Goal: Check status: Check status

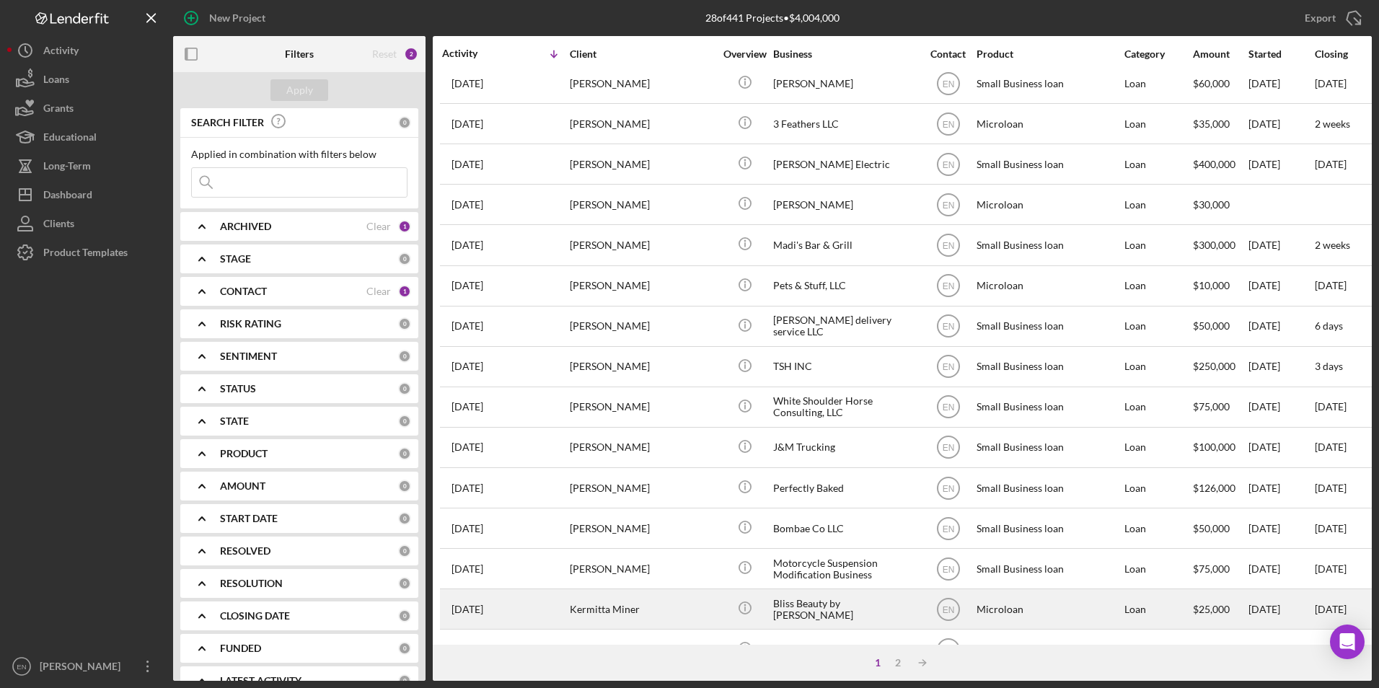
scroll to position [252, 0]
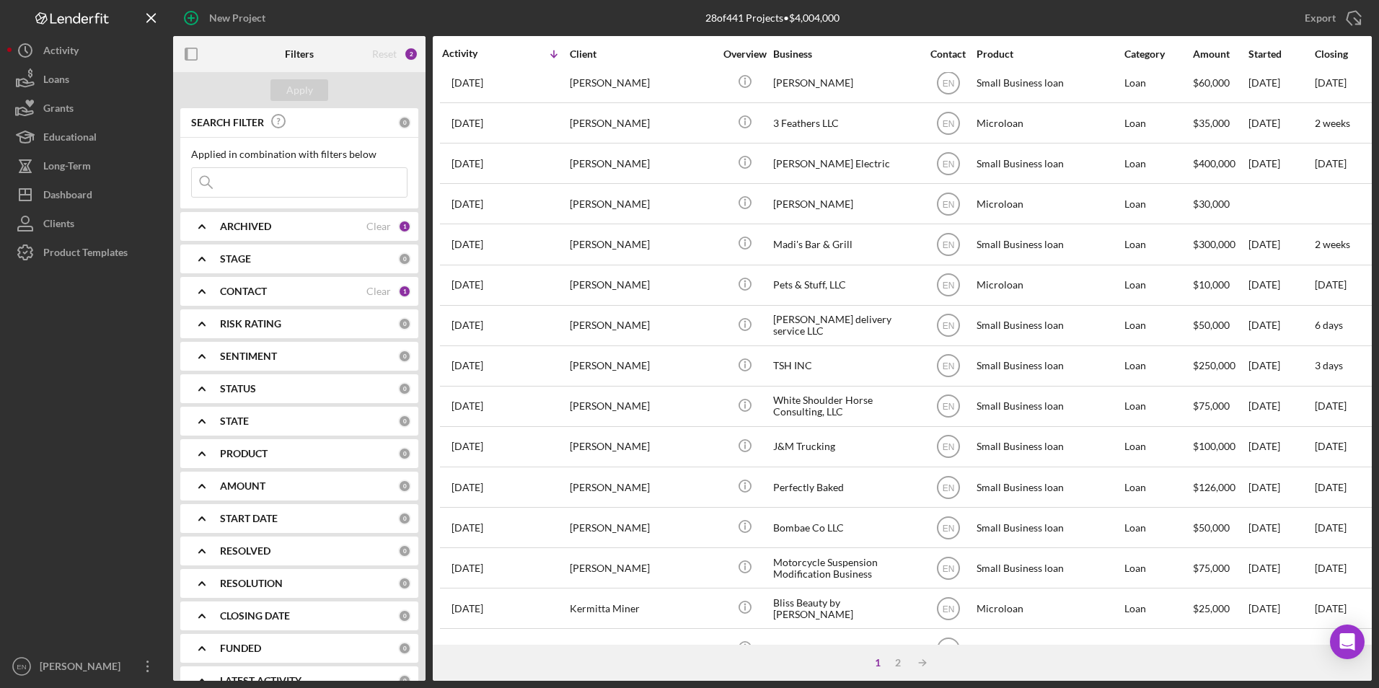
click at [224, 178] on input at bounding box center [299, 182] width 215 height 29
type input "[PERSON_NAME]"
click at [291, 87] on div "Apply" at bounding box center [299, 90] width 27 height 22
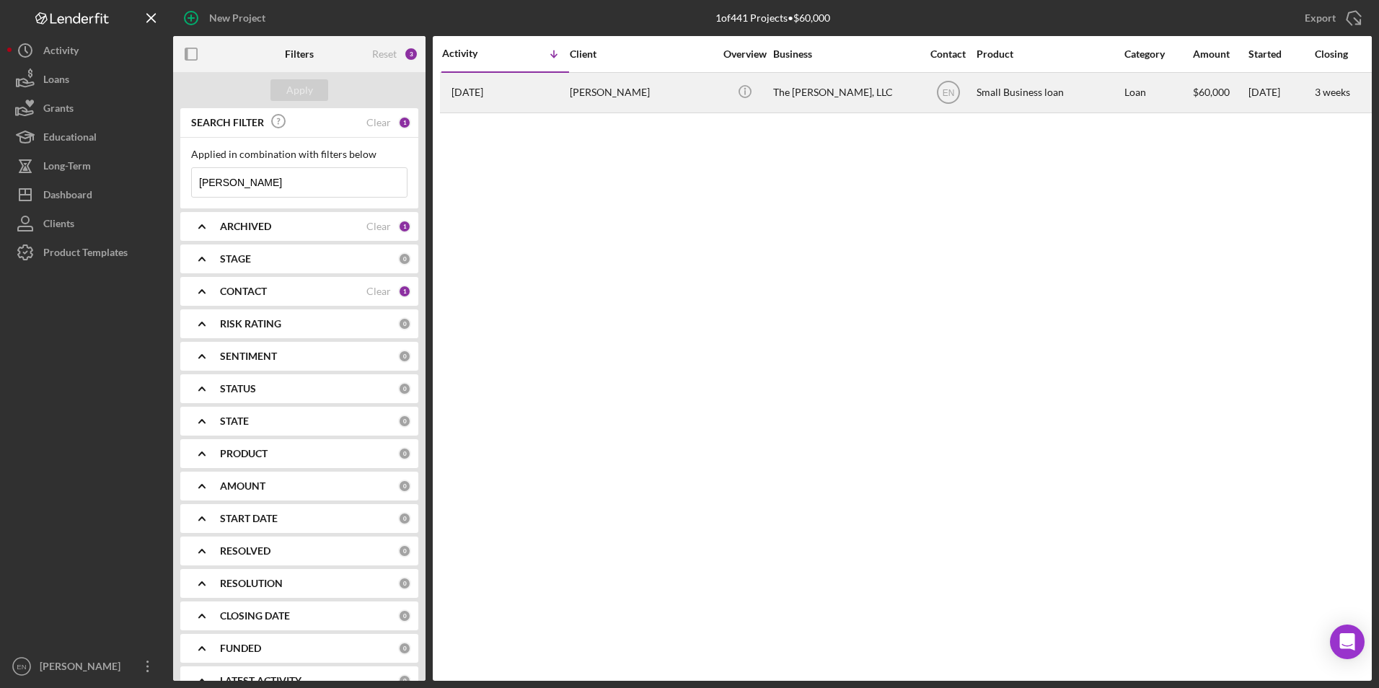
scroll to position [0, 0]
click at [556, 98] on div "[DATE] [PERSON_NAME]" at bounding box center [505, 93] width 126 height 38
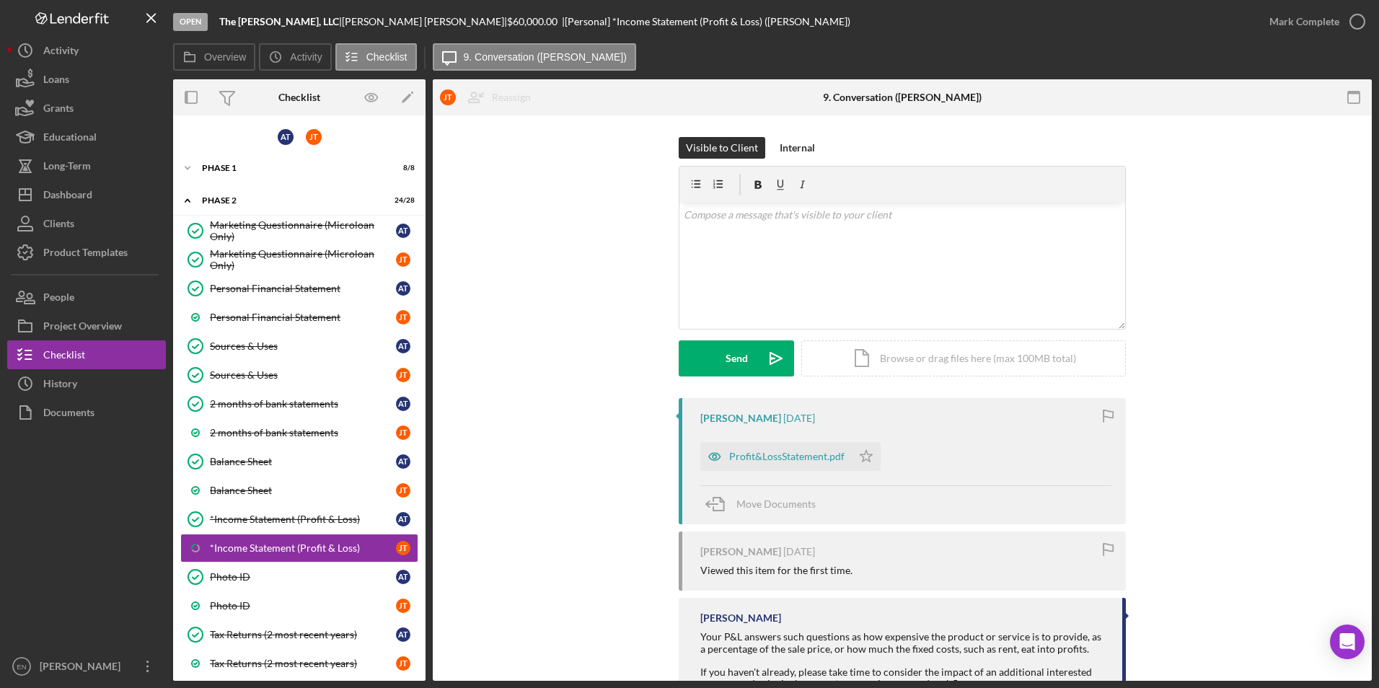
click at [229, 152] on div "A T J T Icon/Expander Phase 1 8 / 8 Icon/Expander Phase 2 24 / 28 Marketing Que…" at bounding box center [299, 675] width 252 height 1104
click at [224, 173] on div "Icon/Expander Phase 1 8 / 8" at bounding box center [299, 168] width 252 height 29
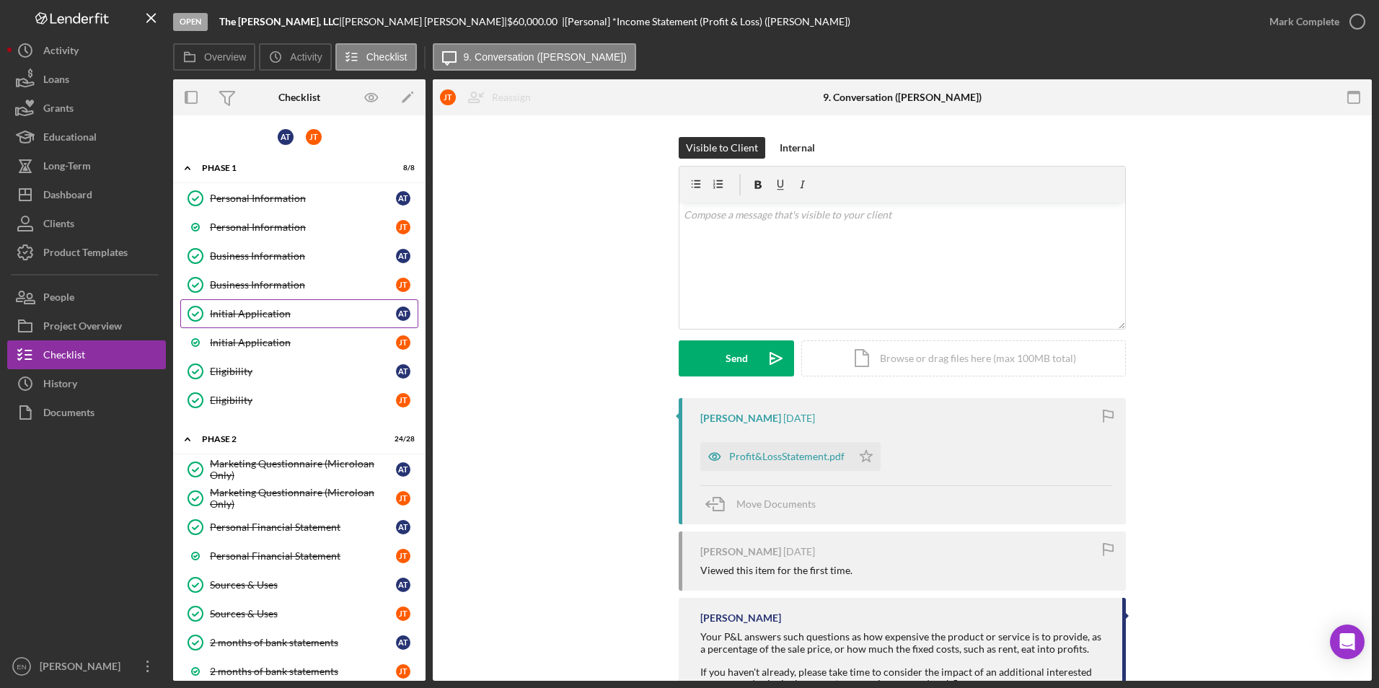
click at [246, 317] on div "Initial Application" at bounding box center [303, 314] width 186 height 12
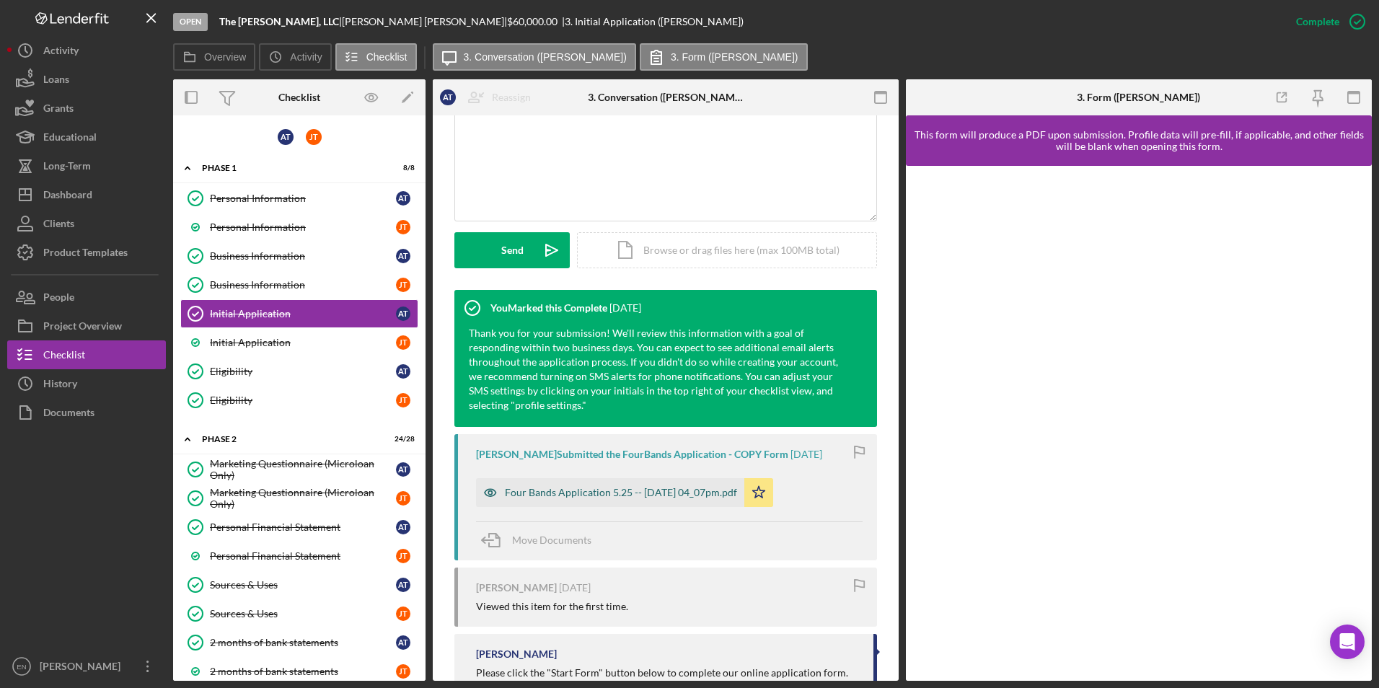
click at [677, 488] on div "Four Bands Application 5.25 -- [DATE] 04_07pm.pdf" at bounding box center [621, 493] width 232 height 12
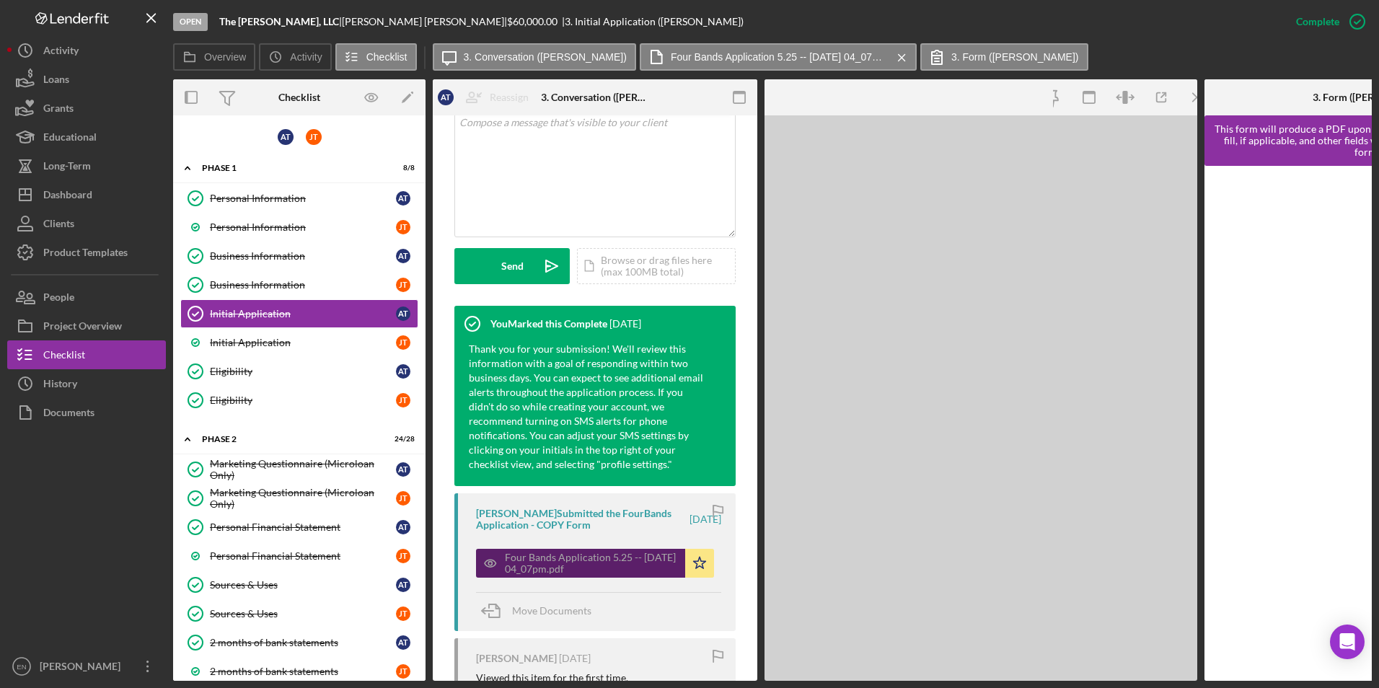
scroll to position [322, 0]
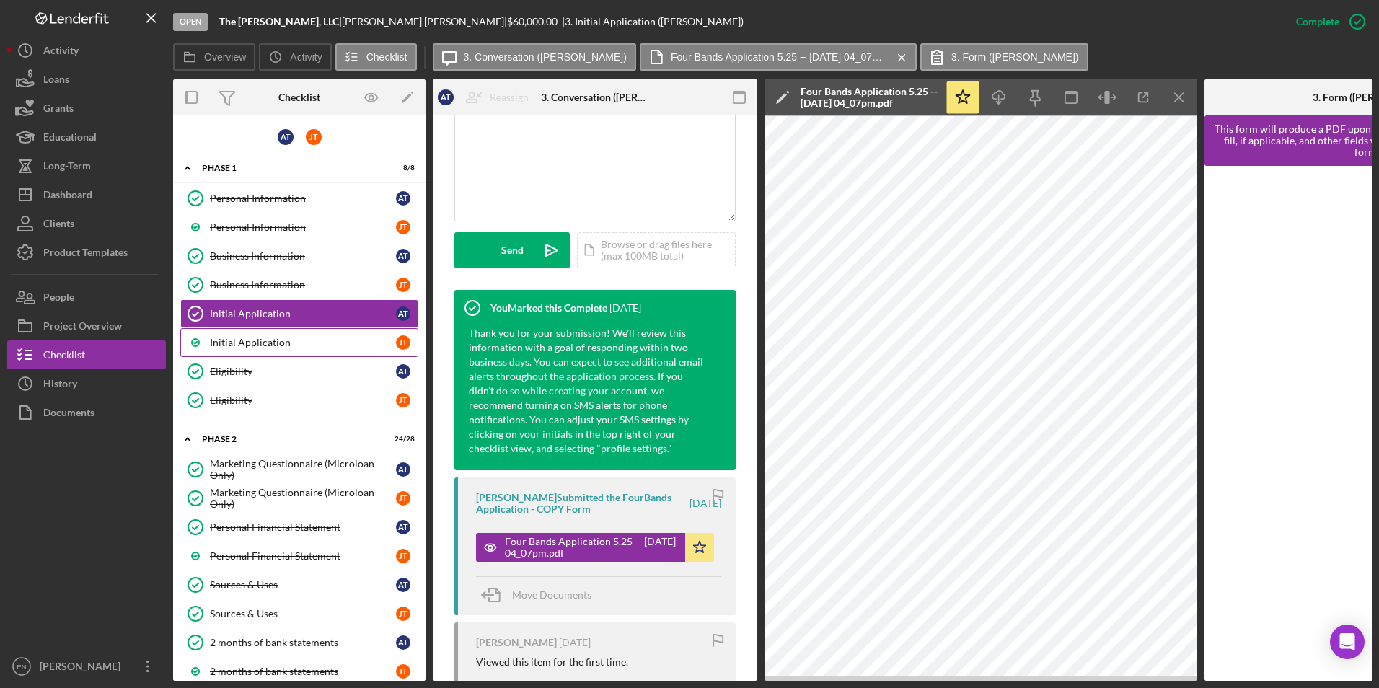
click at [259, 343] on div "Initial Application" at bounding box center [303, 343] width 186 height 12
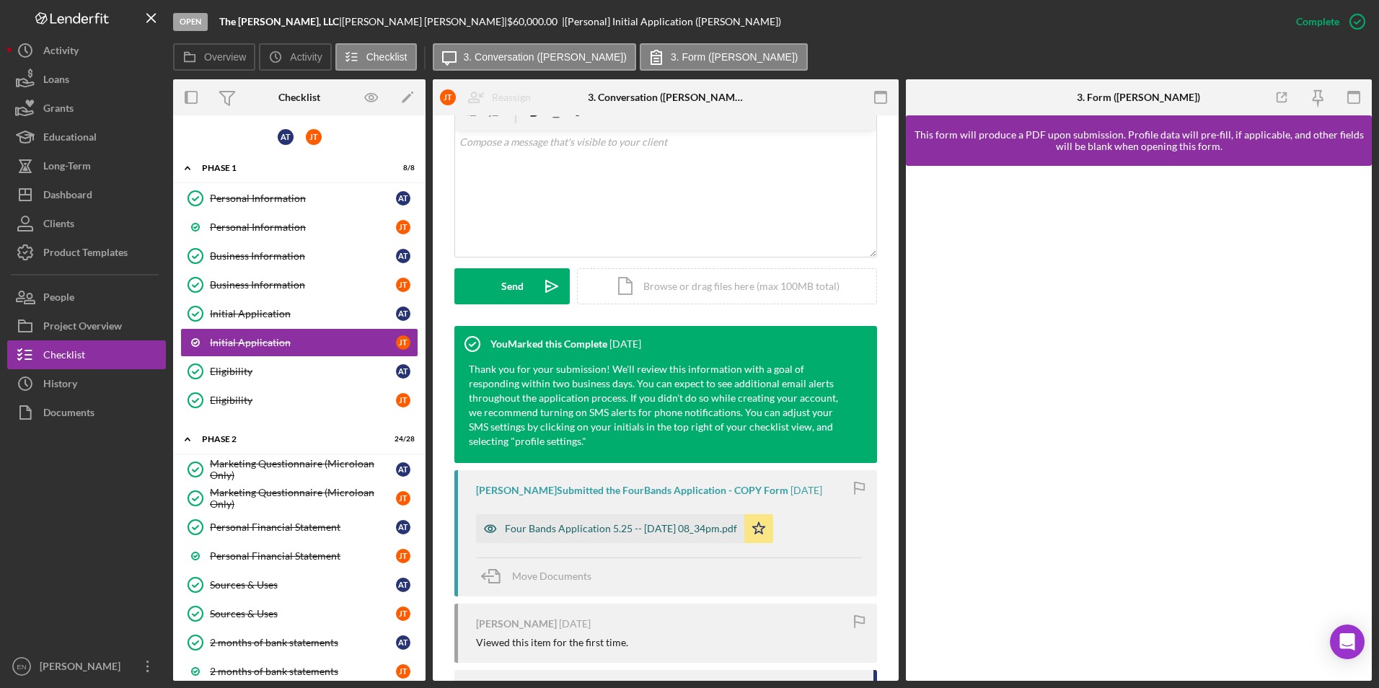
click at [587, 527] on div "Four Bands Application 5.25 -- [DATE] 08_34pm.pdf" at bounding box center [621, 529] width 232 height 12
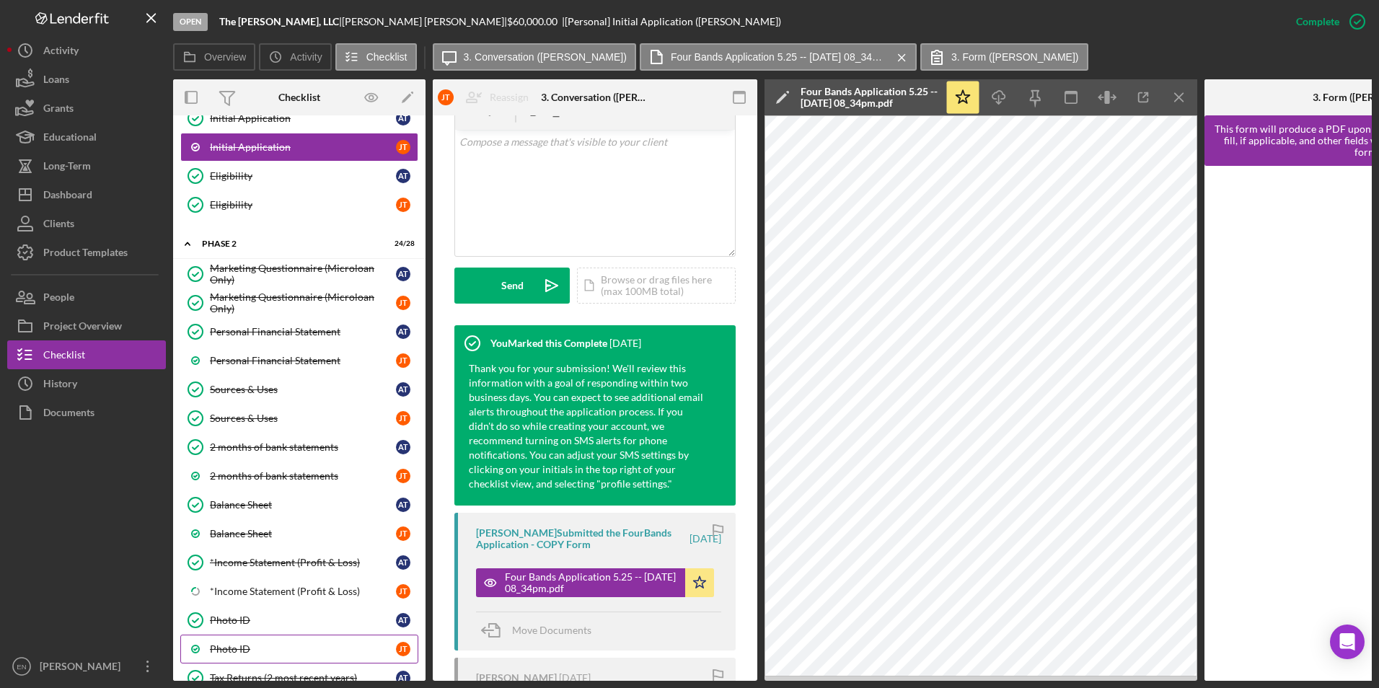
scroll to position [289, 0]
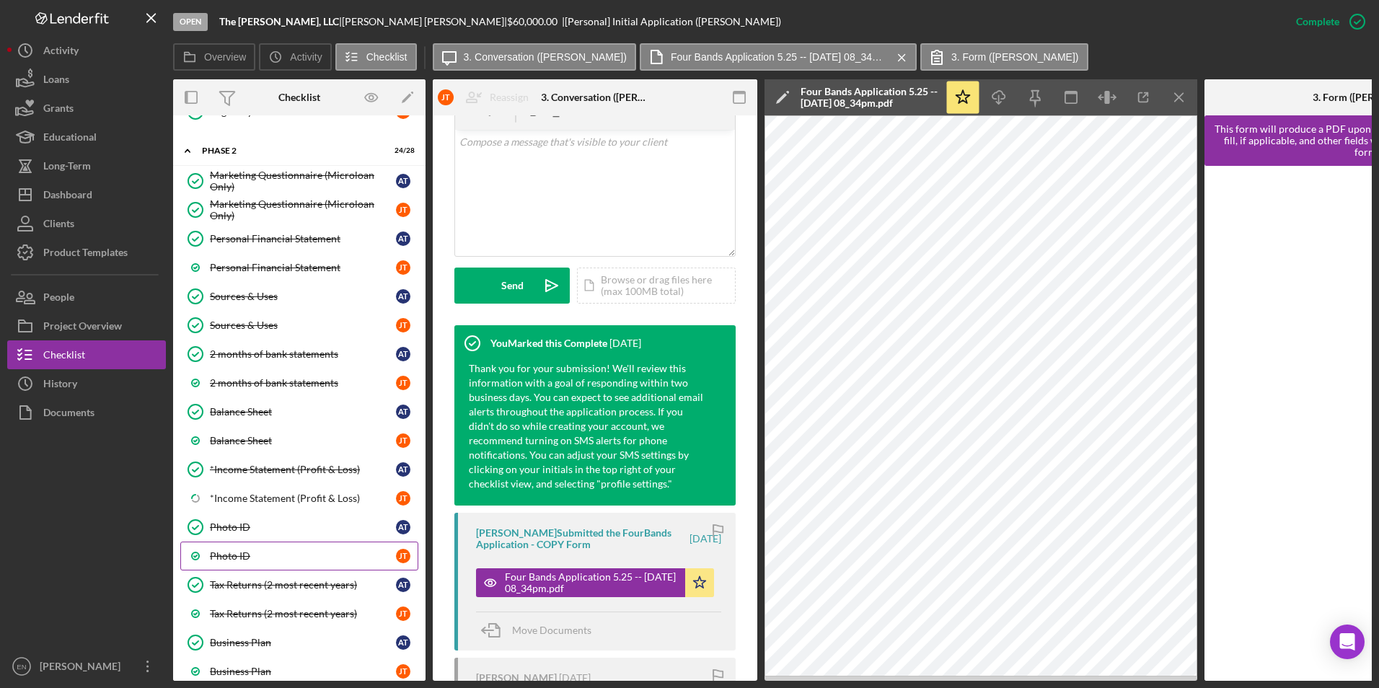
click at [248, 559] on div "Photo ID" at bounding box center [303, 556] width 186 height 12
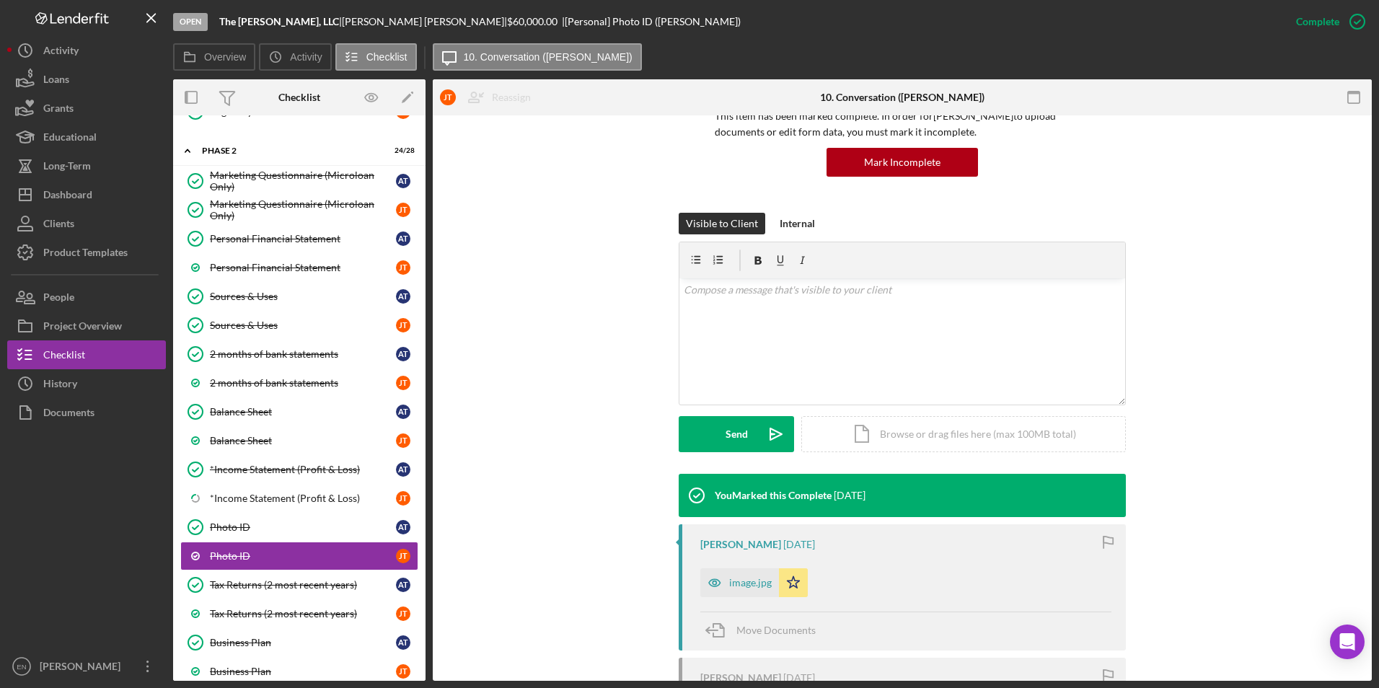
scroll to position [162, 0]
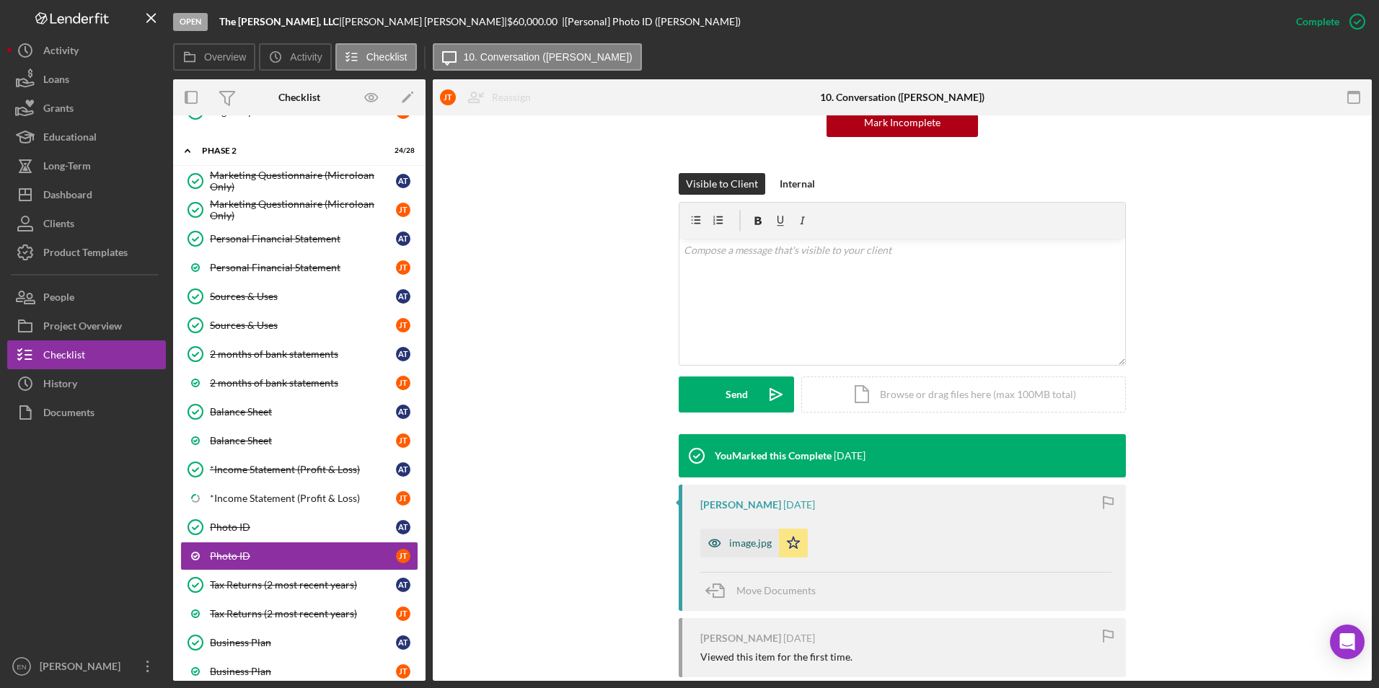
click at [724, 538] on icon "button" at bounding box center [714, 543] width 29 height 29
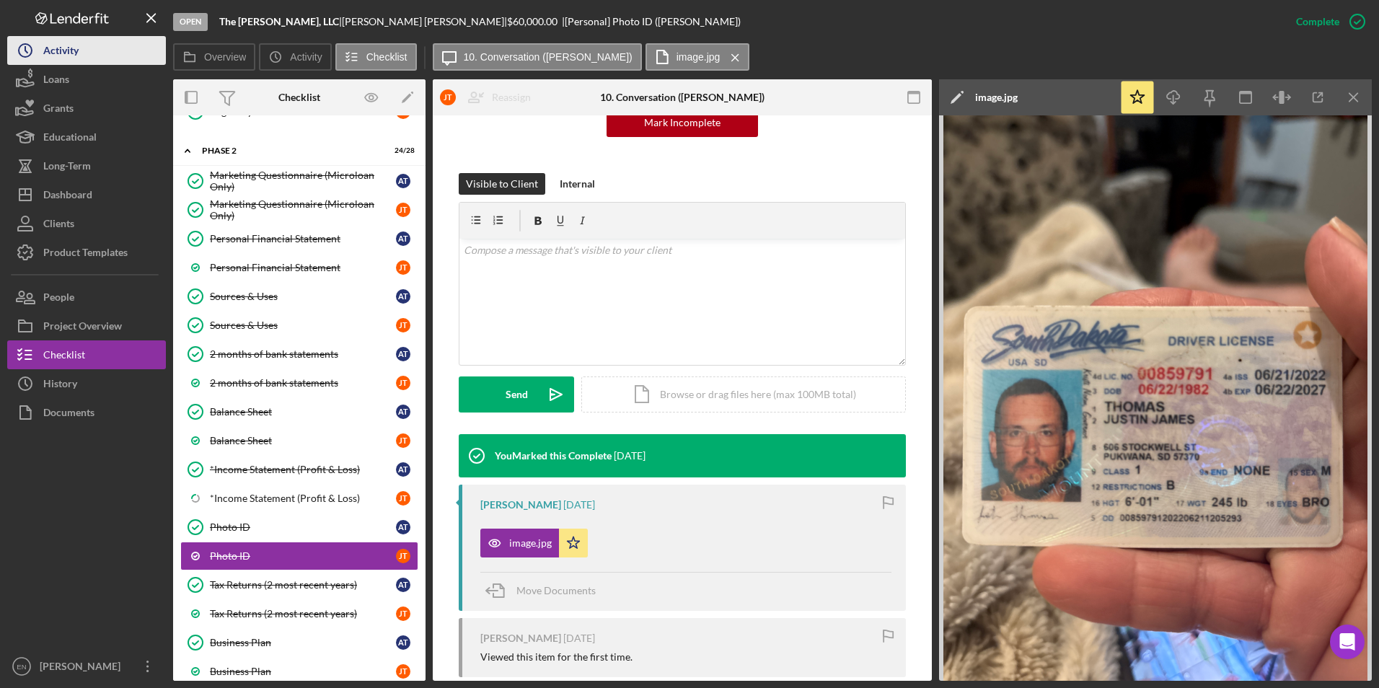
click at [61, 57] on div "Activity" at bounding box center [60, 52] width 35 height 32
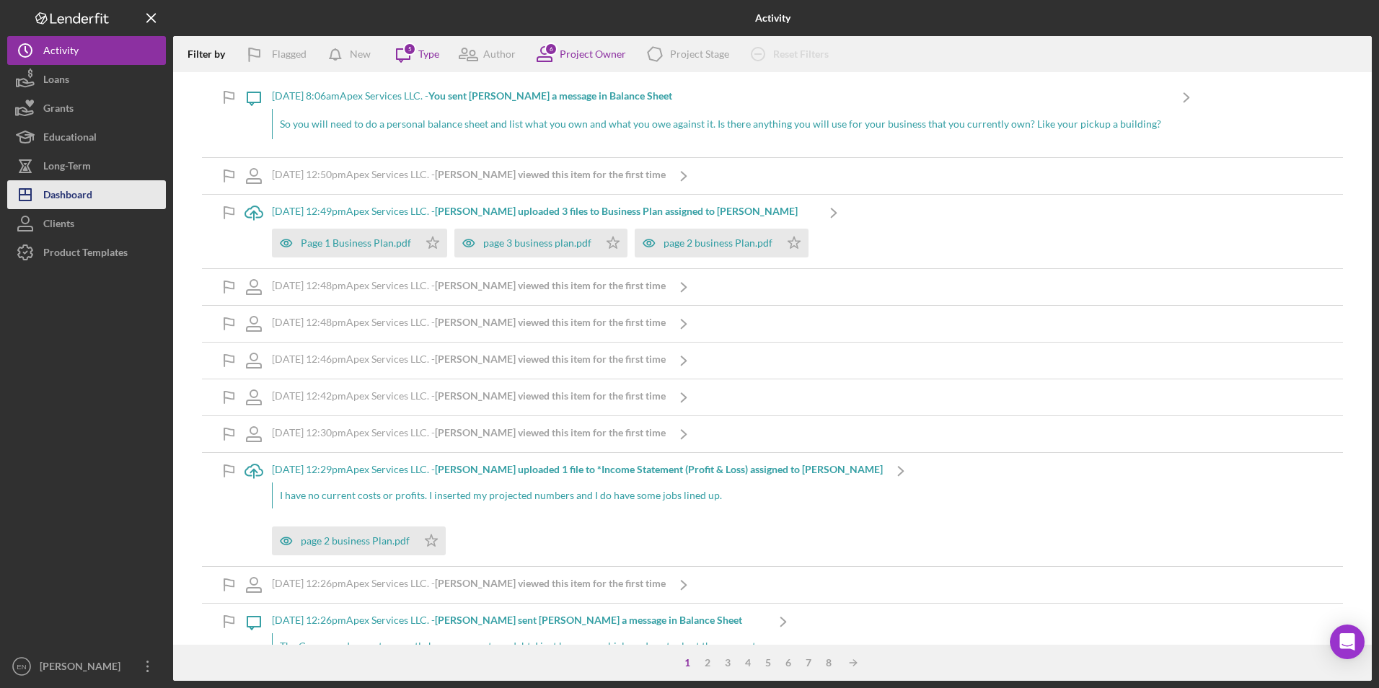
click at [90, 188] on div "Dashboard" at bounding box center [67, 196] width 49 height 32
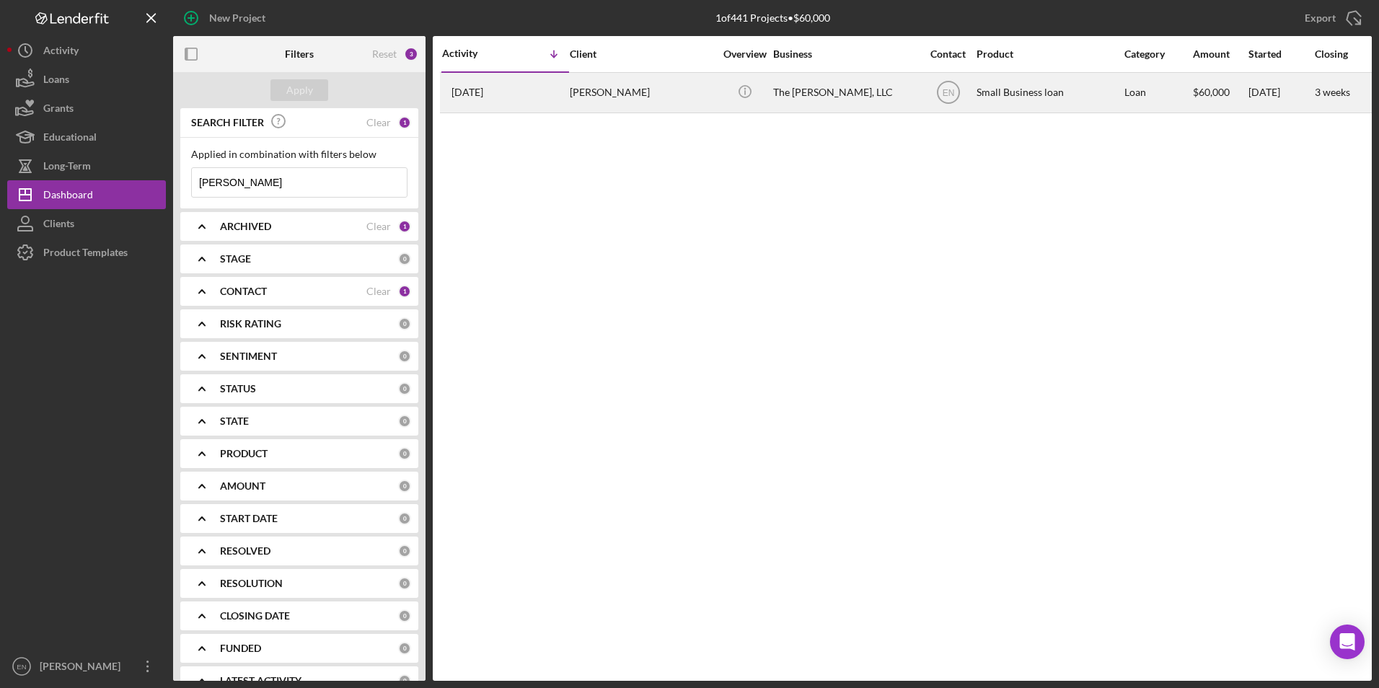
click at [636, 94] on div "[PERSON_NAME]" at bounding box center [642, 93] width 144 height 38
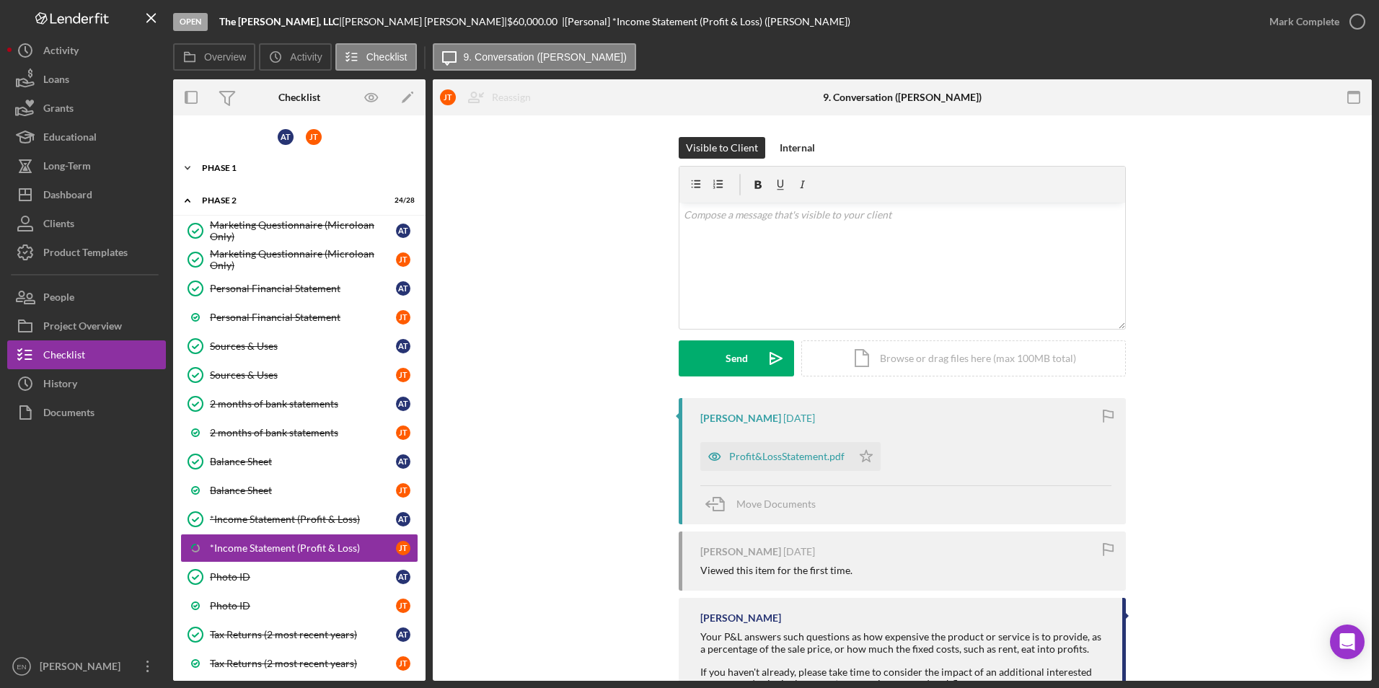
click at [221, 168] on div "Phase 1" at bounding box center [305, 168] width 206 height 9
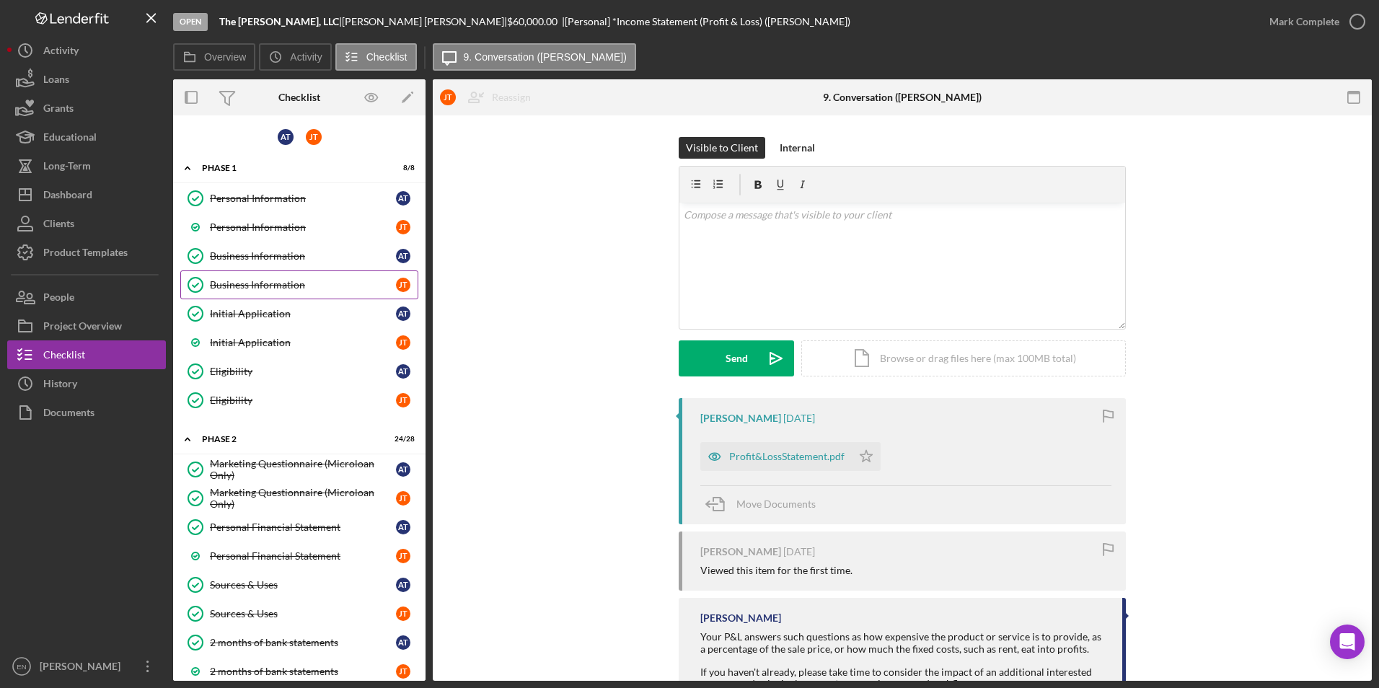
click at [247, 290] on div "Business Information" at bounding box center [303, 285] width 186 height 12
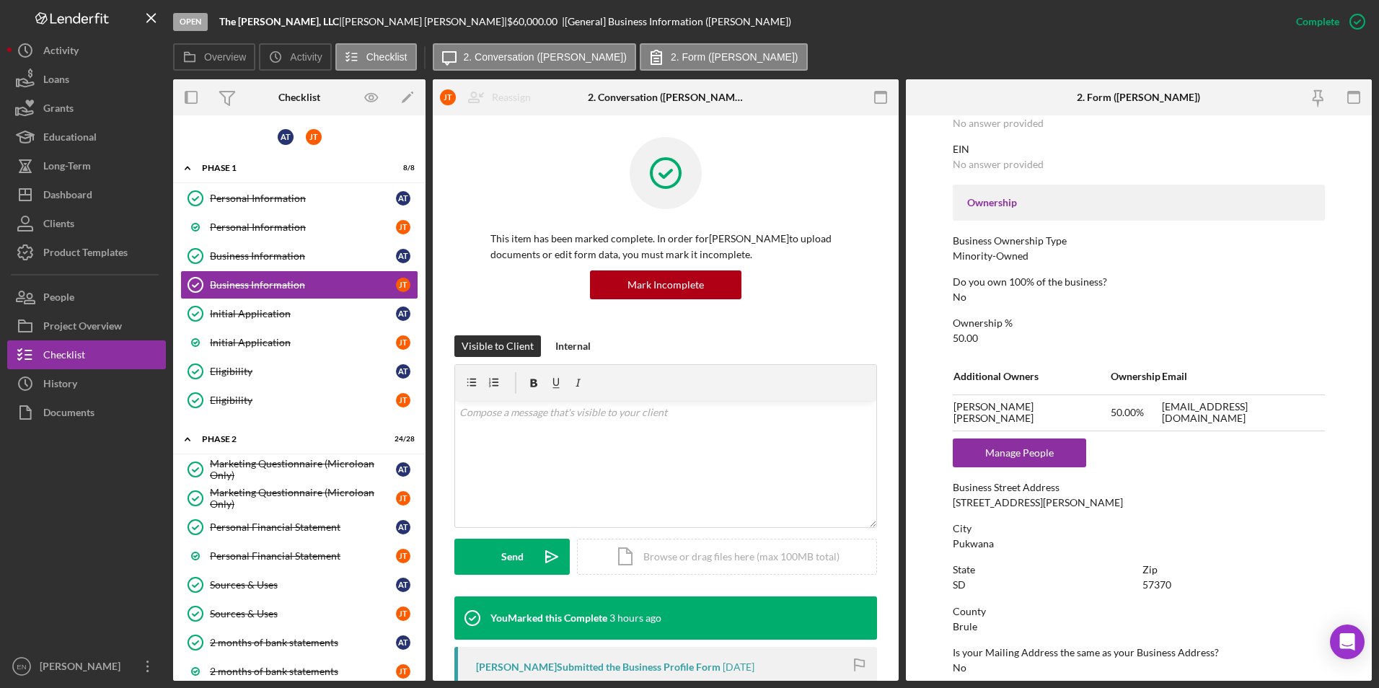
scroll to position [433, 0]
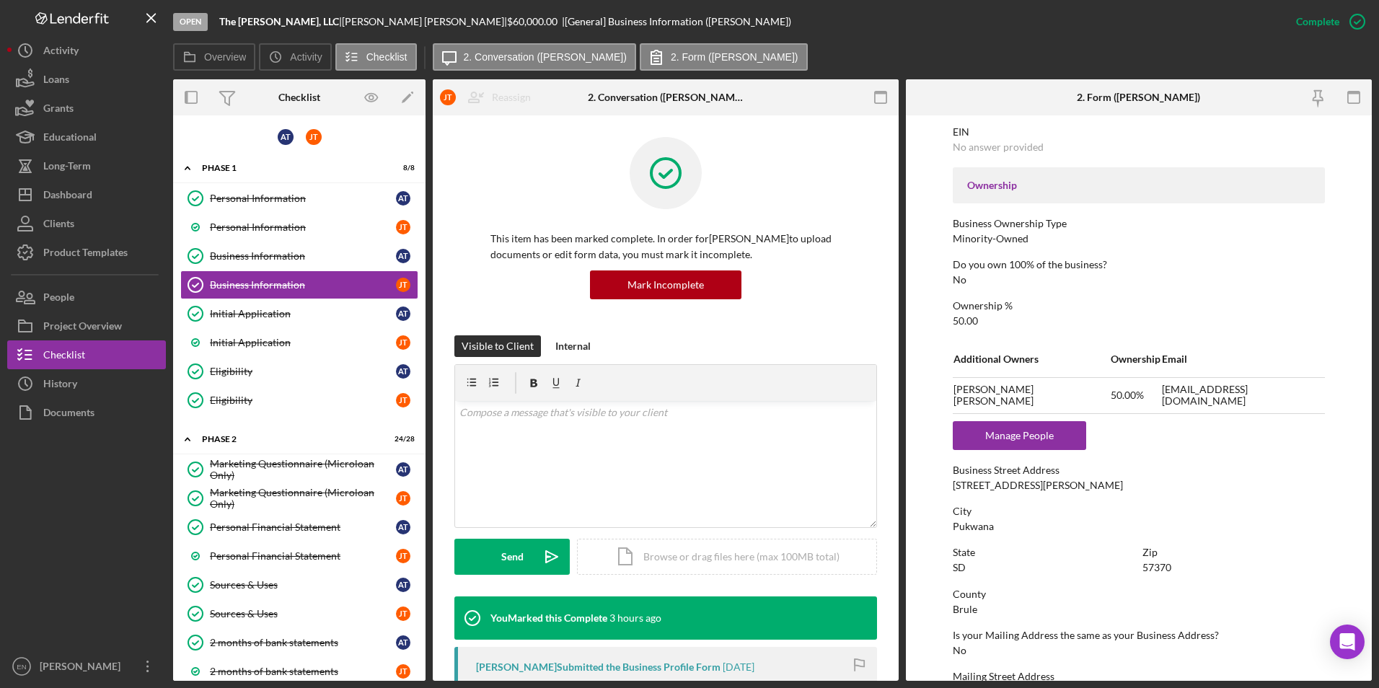
click at [1267, 358] on td "Email" at bounding box center [1243, 359] width 164 height 36
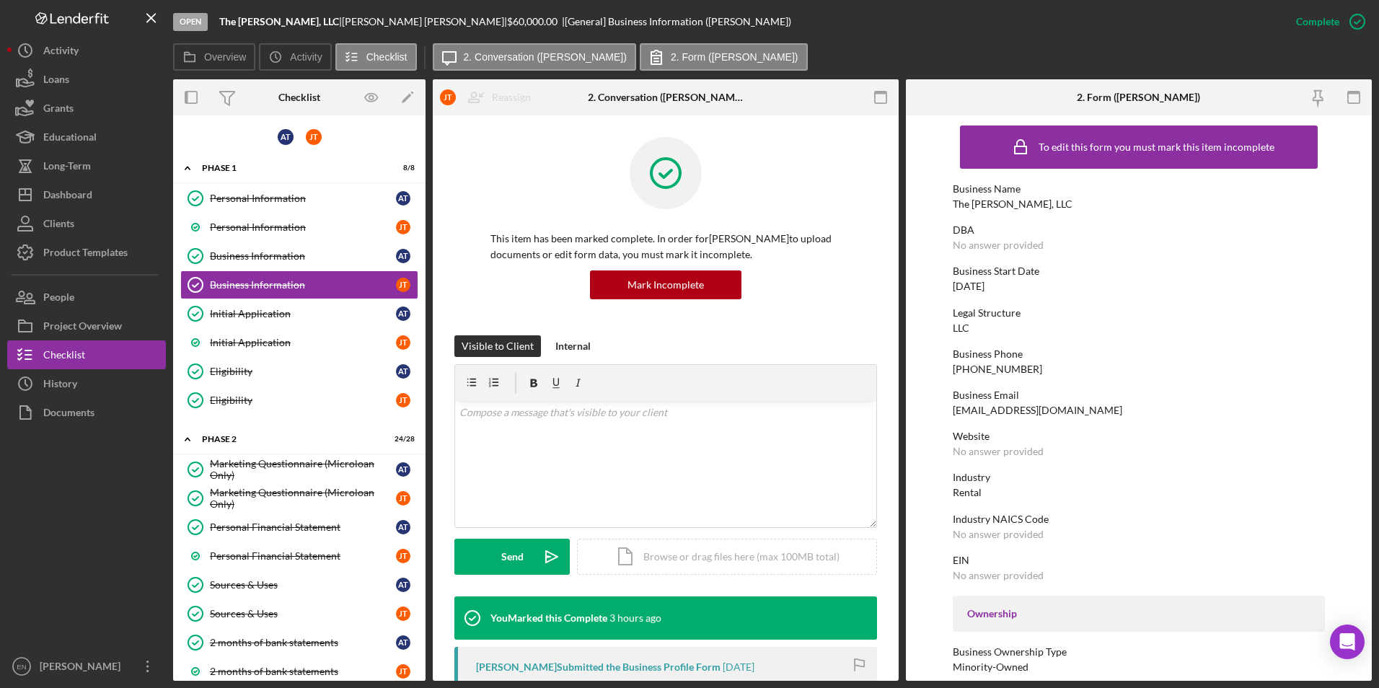
scroll to position [0, 0]
